Goal: Information Seeking & Learning: Learn about a topic

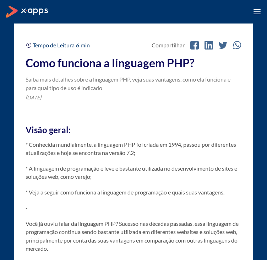
scroll to position [226, 0]
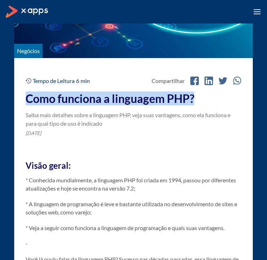
drag, startPoint x: 206, startPoint y: 95, endPoint x: 25, endPoint y: 97, distance: 180.3
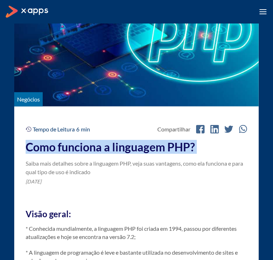
drag, startPoint x: 204, startPoint y: 150, endPoint x: 31, endPoint y: 149, distance: 172.8
click at [31, 149] on h2 "Como funciona a linguagem PHP?" at bounding box center [137, 146] width 222 height 13
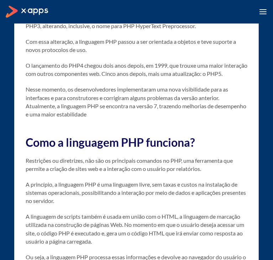
scroll to position [996, 0]
